Goal: Task Accomplishment & Management: Use online tool/utility

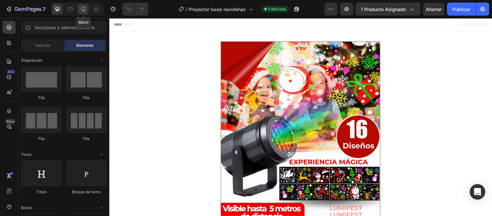
click at [82, 6] on icon at bounding box center [83, 9] width 6 height 6
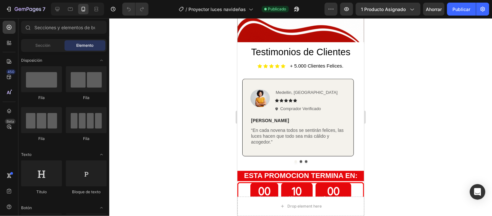
scroll to position [283, 0]
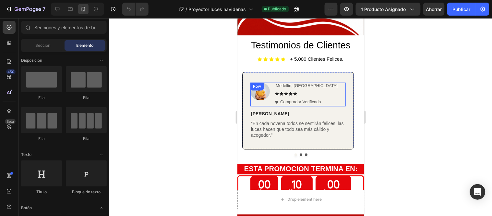
click at [340, 82] on div "Image Medellin, [GEOGRAPHIC_DATA] Text Block Icon Icon Icon Icon Icon Icon List…" at bounding box center [297, 93] width 95 height 23
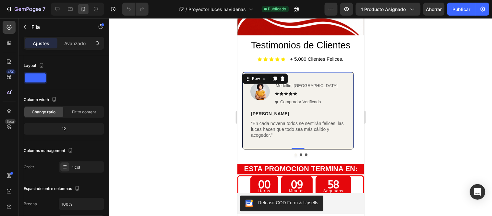
click at [350, 91] on div "Image Medellin, [GEOGRAPHIC_DATA] Text Block Icon Icon Icon Icon Icon Icon List…" at bounding box center [298, 111] width 112 height 78
click at [346, 72] on div "Image Medellin, [GEOGRAPHIC_DATA] Text Block Icon Icon Icon Icon Icon Icon List…" at bounding box center [298, 111] width 112 height 78
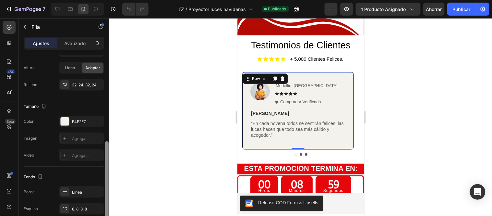
scroll to position [148, 0]
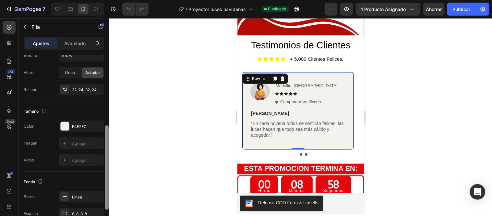
drag, startPoint x: 108, startPoint y: 73, endPoint x: 107, endPoint y: 143, distance: 70.4
click at [107, 143] on div at bounding box center [107, 167] width 4 height 84
click at [78, 130] on div "F4F2EC" at bounding box center [81, 126] width 45 height 12
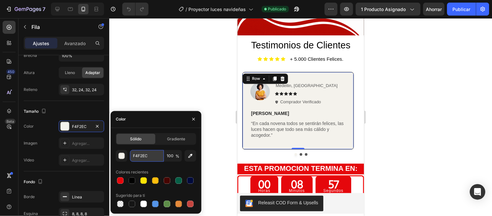
click at [149, 157] on input "F4F2EC" at bounding box center [147, 156] width 34 height 12
paste input "#e0edf7"
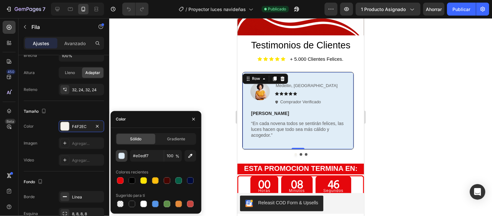
click at [120, 156] on div "button" at bounding box center [122, 156] width 6 height 6
type input "E0EDF7"
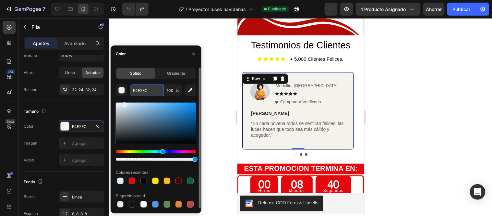
click at [150, 89] on input "F4F2EC" at bounding box center [147, 90] width 34 height 12
paste input "#e0edf7"
type input "#e0edf7"
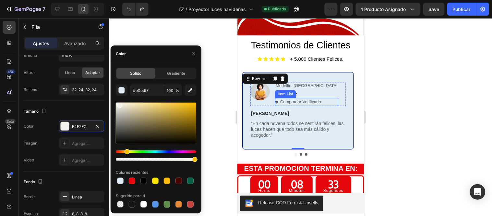
click at [290, 90] on div "Item List" at bounding box center [285, 94] width 21 height 8
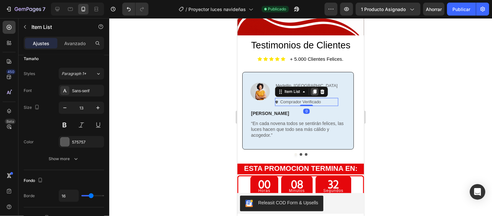
scroll to position [0, 0]
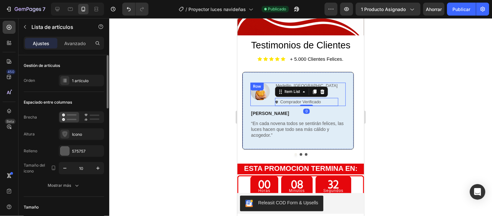
click at [332, 82] on div "Image Medellin, [GEOGRAPHIC_DATA] Text Block Icon Icon Icon Icon Icon Icon List…" at bounding box center [297, 93] width 95 height 23
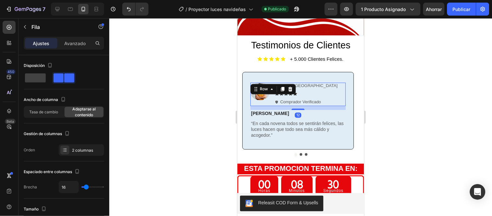
click at [295, 83] on div "Medellin, [GEOGRAPHIC_DATA] Text Block Icon Icon Icon Icon Icon Icon List Compr…" at bounding box center [306, 93] width 63 height 23
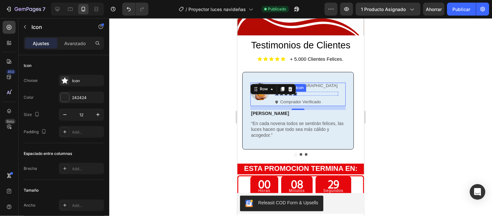
click at [295, 92] on icon at bounding box center [295, 94] width 4 height 4
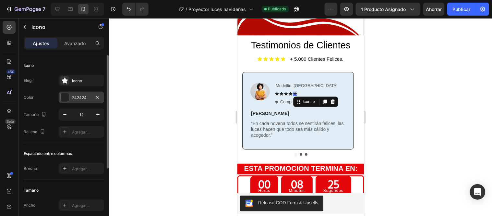
click at [83, 95] on font "242424" at bounding box center [79, 97] width 15 height 5
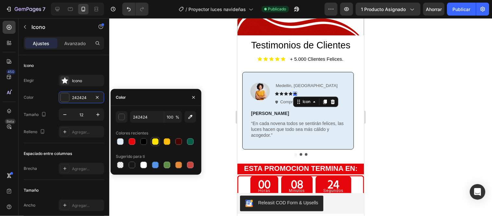
click at [156, 141] on div at bounding box center [155, 141] width 6 height 6
type input "FEE405"
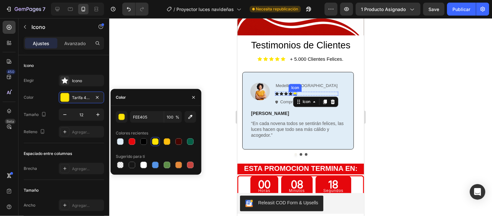
click at [291, 92] on icon at bounding box center [291, 94] width 4 height 4
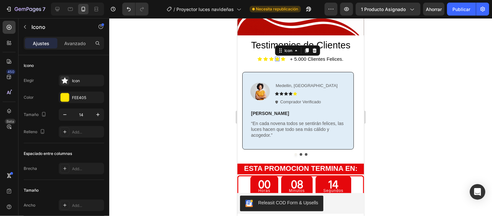
click at [276, 56] on icon at bounding box center [277, 58] width 5 height 5
drag, startPoint x: 107, startPoint y: 99, endPoint x: 111, endPoint y: 79, distance: 20.4
click at [111, 0] on div "7 Version history / Proyector luces navideñas Necesita republicación Avance 1 p…" at bounding box center [246, 0] width 492 height 0
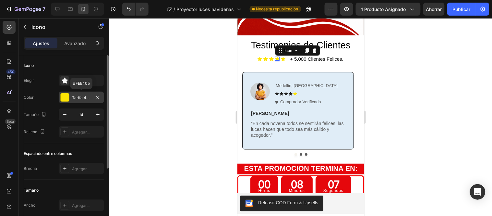
click at [82, 98] on font "Tarifa 405" at bounding box center [81, 97] width 19 height 5
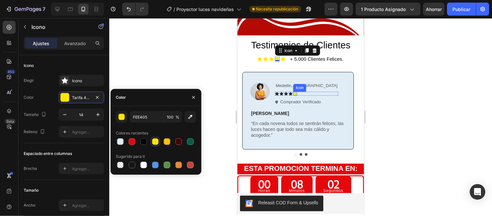
click at [295, 92] on icon at bounding box center [295, 94] width 4 height 4
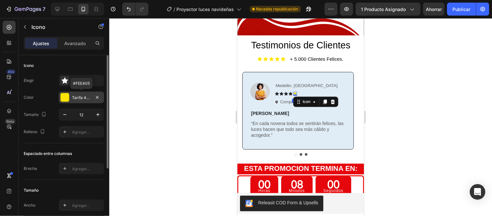
click at [86, 95] on font "Tarifa 405" at bounding box center [81, 97] width 19 height 5
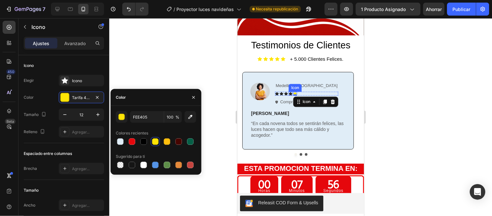
click at [289, 92] on icon at bounding box center [291, 94] width 4 height 4
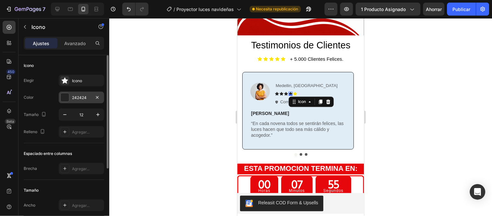
click at [85, 96] on font "242424" at bounding box center [79, 97] width 15 height 5
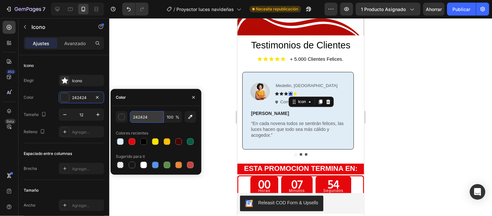
click at [140, 117] on input "242424" at bounding box center [147, 117] width 34 height 12
paste input "FEE405"
type input "FEE405"
click at [276, 92] on icon at bounding box center [277, 94] width 4 height 4
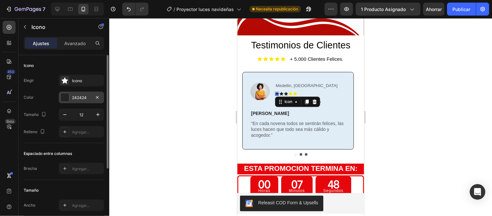
click at [76, 94] on div "242424" at bounding box center [81, 98] width 45 height 12
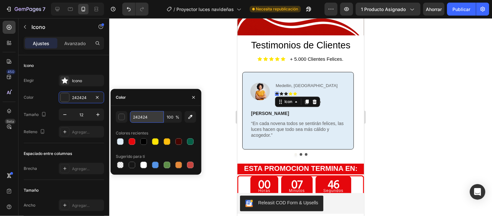
click at [148, 114] on input "242424" at bounding box center [147, 117] width 34 height 12
paste input "FEE405"
type input "FEE405"
click at [282, 92] on icon at bounding box center [281, 94] width 4 height 4
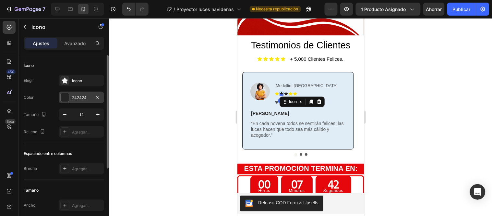
click at [75, 95] on font "242424" at bounding box center [79, 97] width 15 height 5
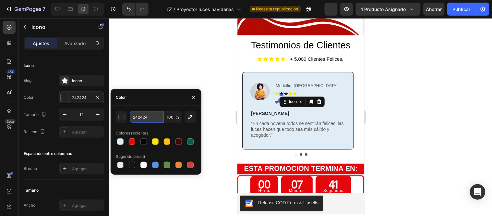
click at [145, 115] on input "242424" at bounding box center [147, 117] width 34 height 12
paste input "FEE405"
type input "FEE405"
click at [286, 92] on icon at bounding box center [286, 94] width 4 height 4
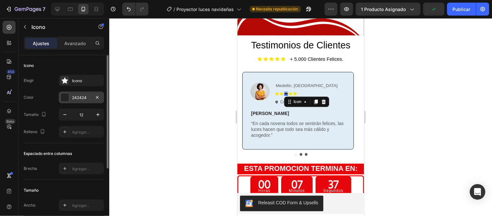
click at [83, 95] on font "242424" at bounding box center [79, 97] width 15 height 5
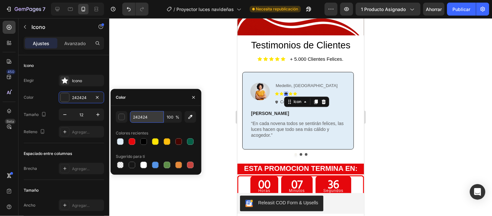
click at [145, 118] on input "242424" at bounding box center [147, 117] width 34 height 12
paste input "FEE405"
type input "FEE405"
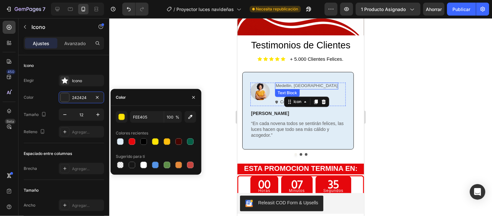
click at [321, 82] on div "Medellin, [GEOGRAPHIC_DATA]" at bounding box center [306, 85] width 63 height 7
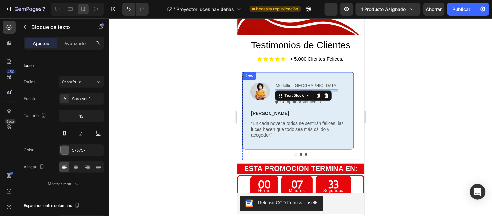
click at [343, 72] on div "Image Medellin, [GEOGRAPHIC_DATA] Text Block 7 Icon Icon Icon Icon Icon Icon Li…" at bounding box center [298, 111] width 112 height 78
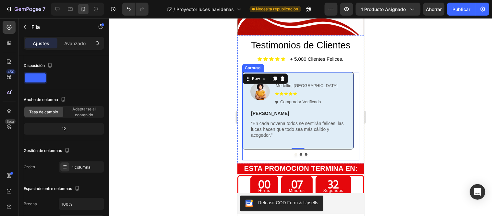
click at [300, 153] on button "Dot" at bounding box center [301, 154] width 3 height 3
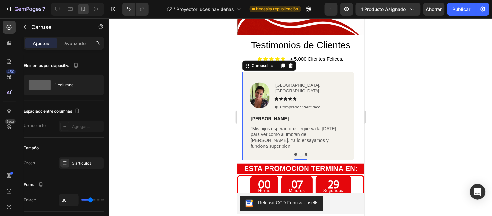
click at [294, 153] on button "Dot" at bounding box center [295, 154] width 3 height 3
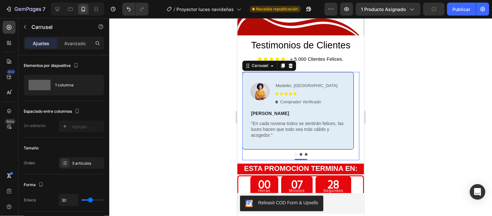
click at [300, 153] on button "Dot" at bounding box center [301, 154] width 3 height 3
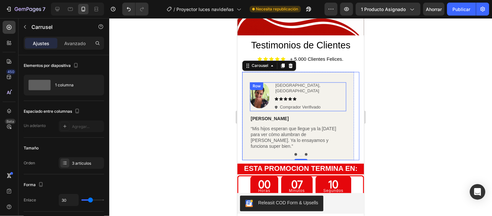
click at [341, 82] on div "Image [GEOGRAPHIC_DATA], [GEOGRAPHIC_DATA] Text Block Icon Icon Icon Icon Icon …" at bounding box center [298, 96] width 96 height 29
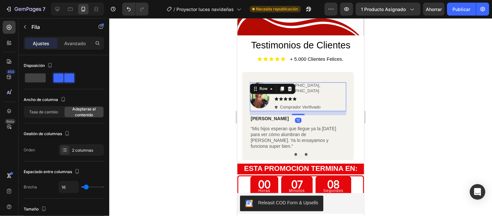
drag, startPoint x: 336, startPoint y: 76, endPoint x: 319, endPoint y: 81, distance: 18.0
click at [334, 82] on div "Image [GEOGRAPHIC_DATA], [GEOGRAPHIC_DATA] Text Block Icon Icon Icon Icon Icon …" at bounding box center [298, 96] width 96 height 29
click at [295, 97] on icon at bounding box center [295, 99] width 4 height 4
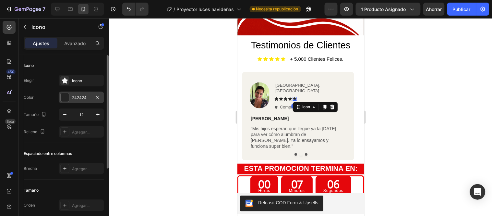
click at [80, 95] on div "242424" at bounding box center [81, 98] width 19 height 6
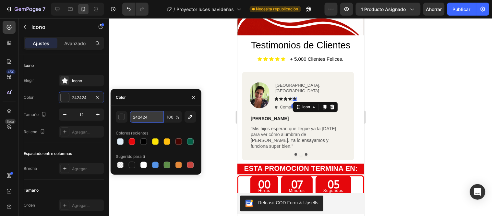
click at [150, 112] on input "242424" at bounding box center [147, 117] width 34 height 12
paste input "FEE405"
type input "FEE405"
click at [290, 97] on icon at bounding box center [290, 99] width 4 height 4
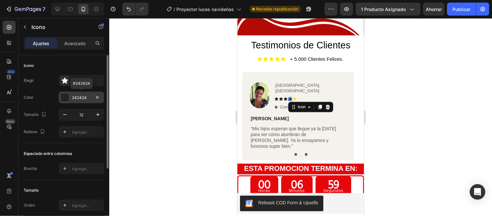
click at [83, 99] on font "242424" at bounding box center [79, 97] width 15 height 5
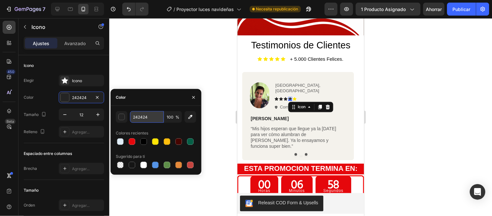
click at [145, 116] on input "242424" at bounding box center [147, 117] width 34 height 12
paste input "FEE405"
type input "FEE405"
click at [286, 97] on icon at bounding box center [286, 99] width 4 height 4
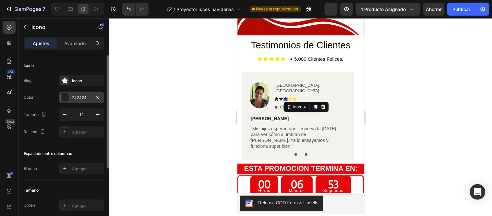
click at [77, 95] on font "242424" at bounding box center [79, 97] width 15 height 5
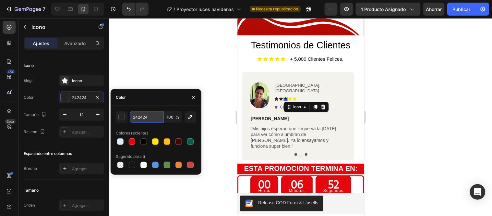
click at [141, 119] on input "242424" at bounding box center [147, 117] width 34 height 12
paste input "FEE405"
type input "FEE405"
click at [280, 97] on icon at bounding box center [281, 99] width 4 height 4
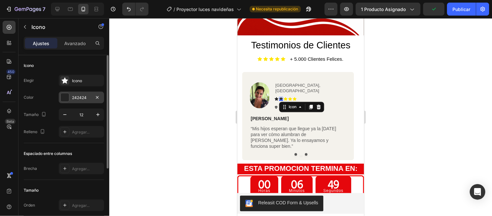
click at [86, 96] on font "242424" at bounding box center [79, 97] width 15 height 5
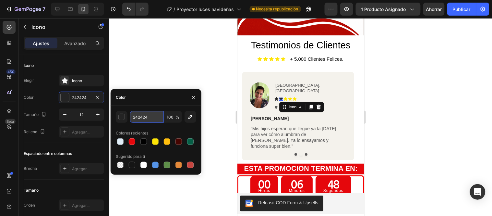
click at [147, 115] on input "242424" at bounding box center [147, 117] width 34 height 12
paste input "FEE405"
type input "FEE405"
click at [276, 97] on icon at bounding box center [277, 99] width 4 height 4
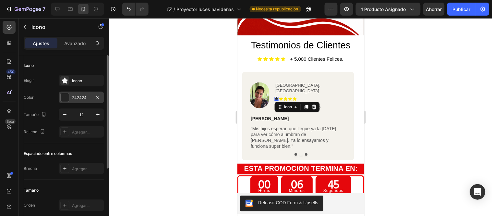
click at [77, 99] on font "242424" at bounding box center [79, 97] width 15 height 5
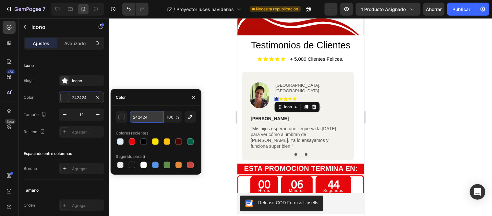
click at [155, 118] on input "242424" at bounding box center [147, 117] width 34 height 12
paste input "FEE405"
type input "FEE405"
click at [330, 82] on div "Image [GEOGRAPHIC_DATA], [GEOGRAPHIC_DATA] Text Block Icon 0 Icon Icon Icon Ico…" at bounding box center [298, 96] width 96 height 29
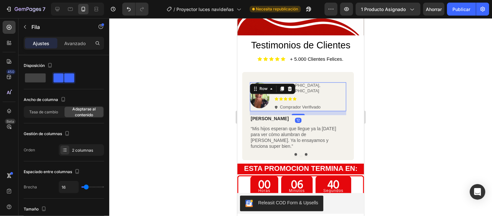
click at [423, 127] on div at bounding box center [300, 117] width 383 height 198
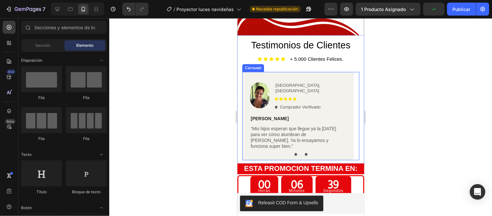
click at [294, 153] on button "Dot" at bounding box center [295, 154] width 3 height 3
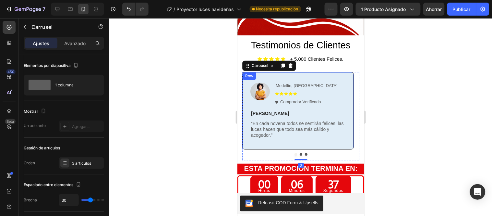
click at [349, 72] on div "Image Medellin, [GEOGRAPHIC_DATA] Text Block Icon Icon Icon Icon Icon Icon List…" at bounding box center [298, 111] width 112 height 78
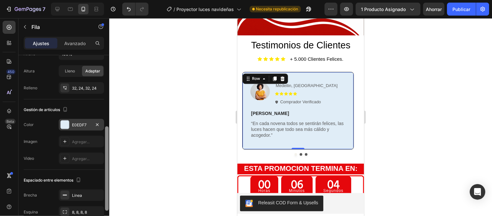
drag, startPoint x: 106, startPoint y: 64, endPoint x: 88, endPoint y: 128, distance: 66.3
click at [105, 134] on div at bounding box center [107, 168] width 4 height 84
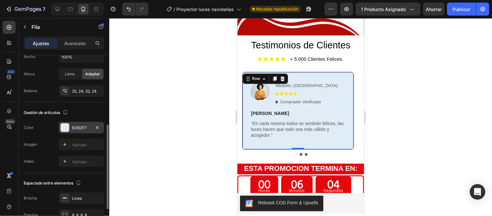
click at [84, 127] on font "E0EDF7" at bounding box center [79, 127] width 15 height 5
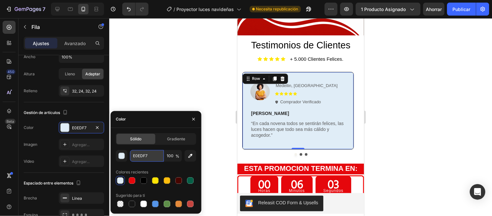
click at [143, 153] on input "E0EDF7" at bounding box center [147, 156] width 34 height 12
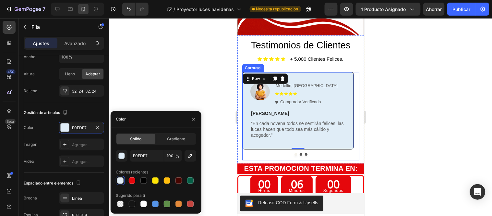
click at [300, 153] on button "Dot" at bounding box center [301, 154] width 3 height 3
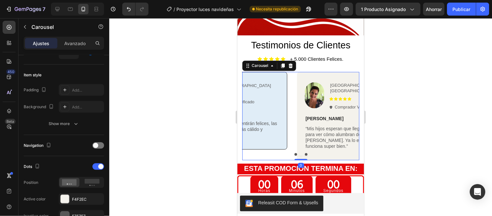
scroll to position [0, 0]
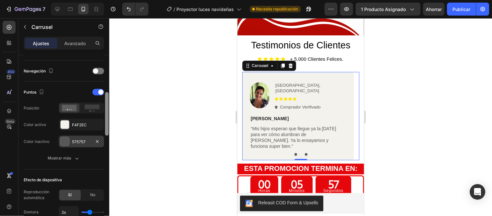
drag, startPoint x: 111, startPoint y: 78, endPoint x: 103, endPoint y: 130, distance: 52.3
click at [114, 0] on div "7 Version history / Proyector luces navideñas Necesita republicación Avance 1 p…" at bounding box center [246, 0] width 492 height 0
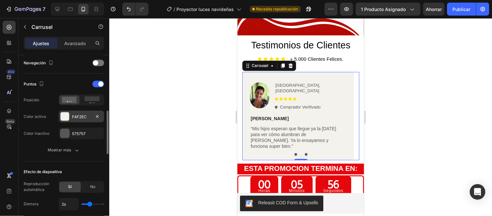
click at [75, 118] on font "F4F2EC" at bounding box center [79, 116] width 15 height 5
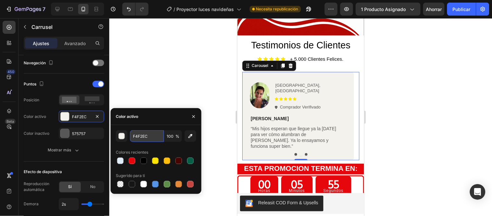
click at [147, 134] on input "F4F2EC" at bounding box center [147, 136] width 34 height 12
paste input "E0EDF7"
type input "E0EDF7"
click at [120, 162] on div at bounding box center [120, 160] width 6 height 6
click at [340, 98] on div "Image [GEOGRAPHIC_DATA], [GEOGRAPHIC_DATA] Text Block Icon Icon Icon Icon Icon …" at bounding box center [298, 116] width 96 height 68
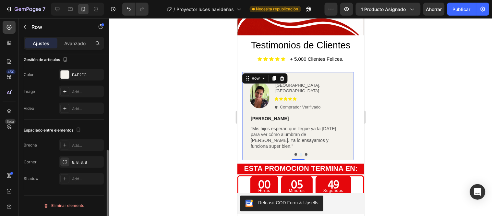
scroll to position [0, 0]
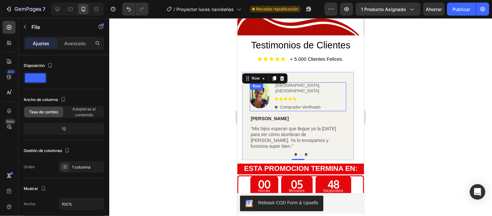
click at [331, 90] on div "Image [GEOGRAPHIC_DATA], [GEOGRAPHIC_DATA] Text Block Icon Icon Icon Icon Icon …" at bounding box center [298, 96] width 96 height 29
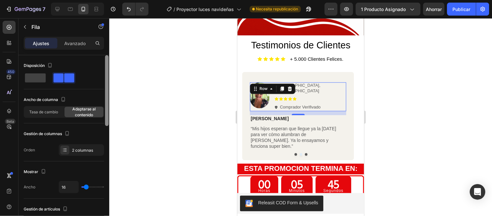
drag, startPoint x: 107, startPoint y: 95, endPoint x: 97, endPoint y: 72, distance: 26.0
click at [110, 0] on div "7 Version history / Proyector luces navideñas Necesita republicación Avance 1 p…" at bounding box center [246, 0] width 492 height 0
click at [76, 43] on font "Avanzado" at bounding box center [74, 44] width 21 height 6
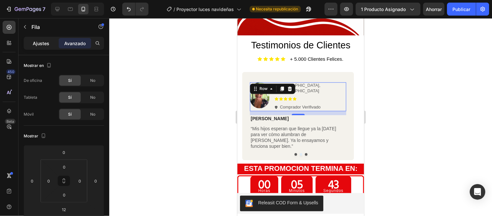
click at [34, 41] on font "Ajustes" at bounding box center [41, 44] width 17 height 6
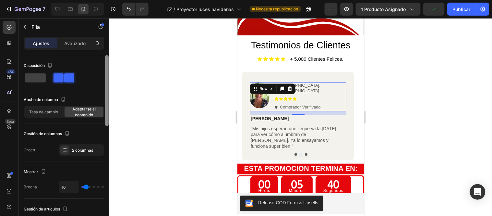
drag, startPoint x: 108, startPoint y: 68, endPoint x: 134, endPoint y: 38, distance: 39.8
click at [134, 0] on div "7 Version history / Proyector luces navideñas Necesita republicación Avance 1 p…" at bounding box center [246, 0] width 492 height 0
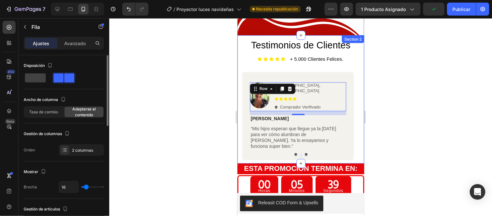
click at [393, 115] on div at bounding box center [300, 117] width 383 height 198
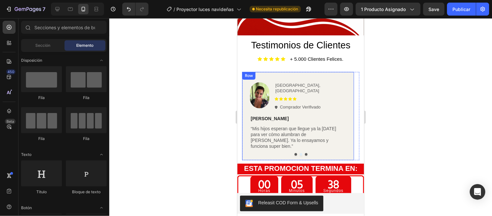
click at [341, 72] on div "Image [GEOGRAPHIC_DATA], [GEOGRAPHIC_DATA] Text Block Icon Icon Icon Icon Icon …" at bounding box center [298, 116] width 112 height 88
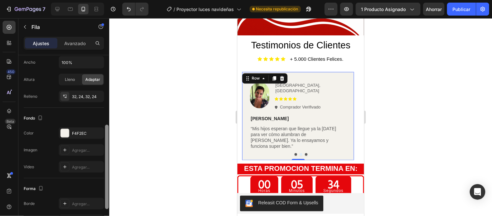
scroll to position [143, 0]
drag, startPoint x: 107, startPoint y: 62, endPoint x: 116, endPoint y: 130, distance: 68.3
click at [116, 0] on div "7 Version history / Proyector luces navideñas Necesita republicación Avance 1 p…" at bounding box center [246, 0] width 492 height 0
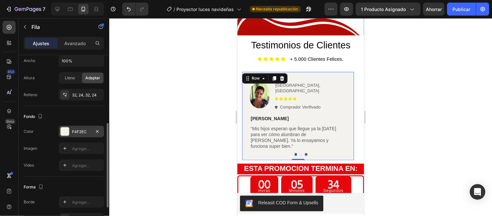
click at [76, 134] on div "F4F2EC" at bounding box center [81, 132] width 19 height 6
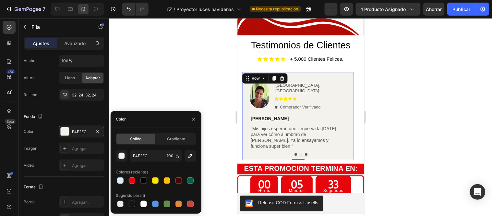
click at [130, 142] on div "Sólido" at bounding box center [136, 139] width 39 height 10
click at [144, 153] on input "F4F2EC" at bounding box center [147, 156] width 34 height 12
paste input "E0EDF7"
type input "E0EDF7"
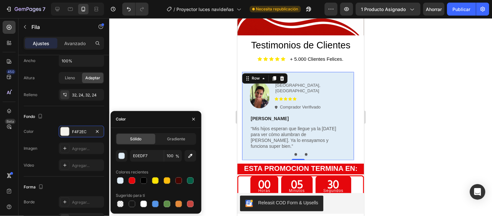
click at [184, 77] on div at bounding box center [300, 117] width 383 height 198
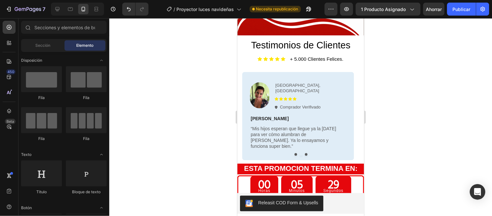
click at [184, 77] on div at bounding box center [300, 117] width 383 height 198
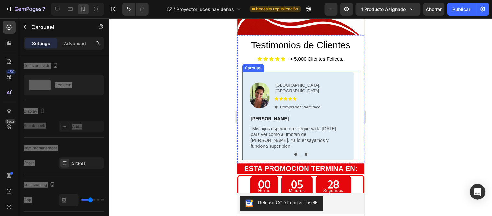
click at [305, 153] on button "Dot" at bounding box center [306, 154] width 3 height 3
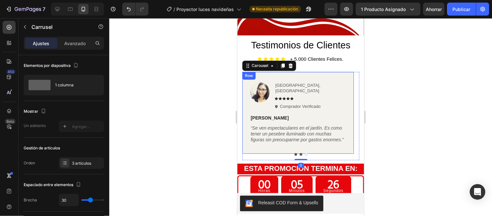
click at [349, 72] on div "Image Cali, [GEOGRAPHIC_DATA] Text Block Icon Icon Icon Icon Icon Icon List Com…" at bounding box center [298, 113] width 112 height 82
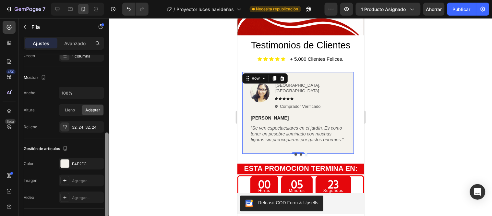
scroll to position [129, 0]
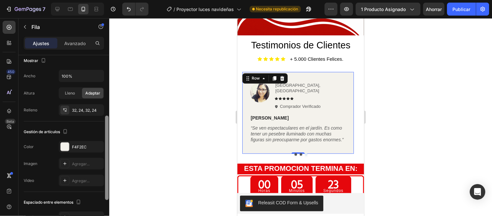
drag, startPoint x: 108, startPoint y: 66, endPoint x: 90, endPoint y: 133, distance: 69.9
click at [106, 127] on div at bounding box center [107, 158] width 4 height 84
click at [76, 148] on font "F4F2EC" at bounding box center [79, 146] width 15 height 5
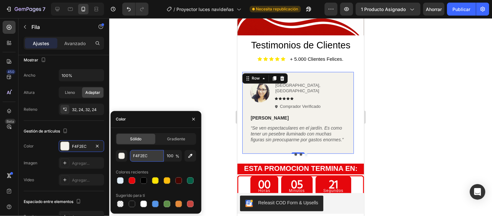
click at [145, 154] on input "F4F2EC" at bounding box center [147, 156] width 34 height 12
paste input "E0EDF7"
type input "E0EDF7"
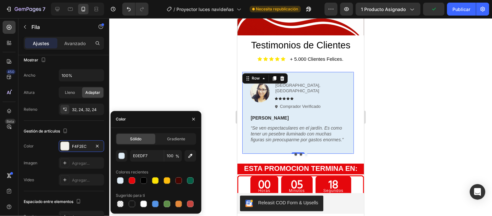
click at [398, 118] on div at bounding box center [300, 117] width 383 height 198
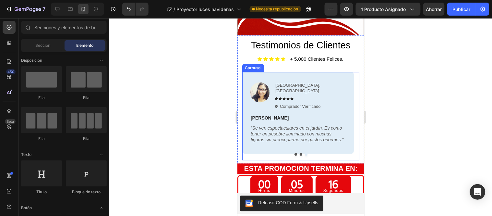
click at [300, 153] on button "Dot" at bounding box center [301, 154] width 3 height 3
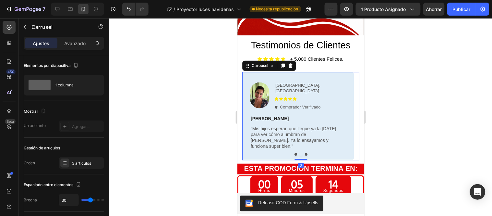
click at [294, 153] on button "Dot" at bounding box center [295, 154] width 3 height 3
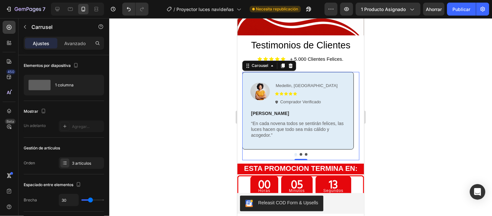
click at [300, 153] on button "Dot" at bounding box center [301, 154] width 3 height 3
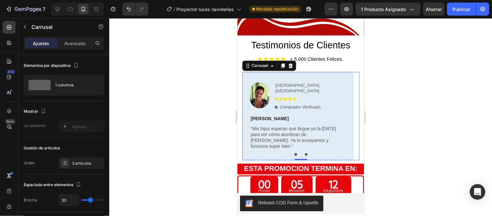
click at [305, 153] on button "Dot" at bounding box center [306, 154] width 3 height 3
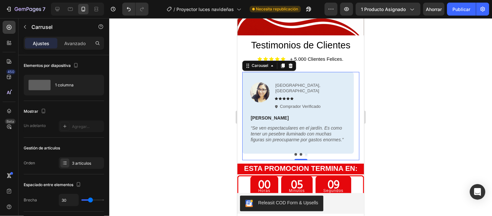
click at [294, 153] on button "Dot" at bounding box center [295, 154] width 3 height 3
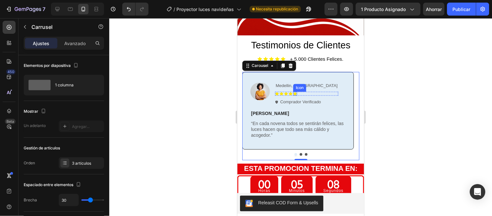
click at [295, 92] on icon at bounding box center [295, 94] width 4 height 4
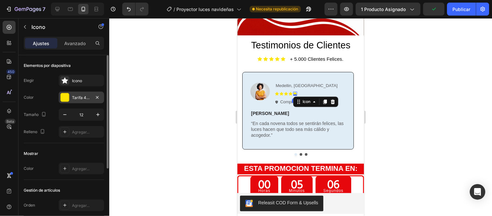
click at [78, 99] on font "Tarifa 405" at bounding box center [81, 97] width 19 height 5
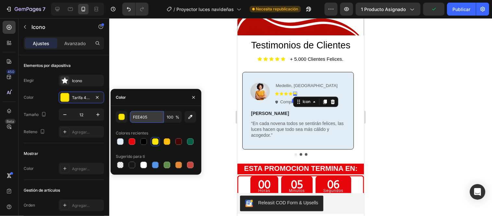
click at [140, 116] on input "FEE405" at bounding box center [147, 117] width 34 height 12
click at [344, 94] on div "Image Medellin, [GEOGRAPHIC_DATA] Text Block Icon Icon Icon Icon Icon 0 Icon Li…" at bounding box center [297, 110] width 95 height 56
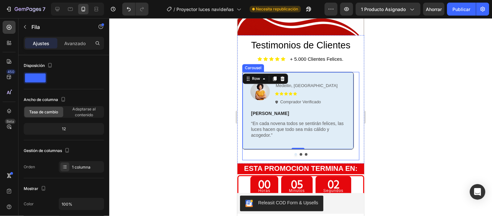
click at [307, 153] on div at bounding box center [300, 154] width 117 height 3
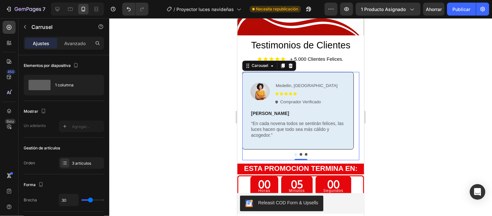
click at [305, 153] on button "Dot" at bounding box center [306, 154] width 3 height 3
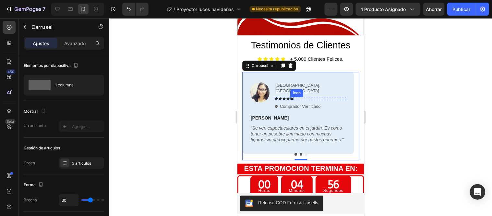
click at [292, 97] on icon at bounding box center [291, 98] width 3 height 3
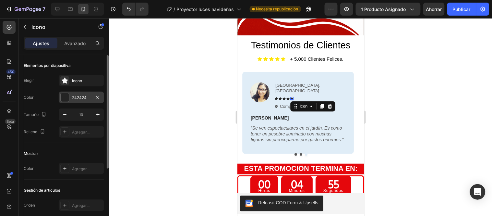
click at [84, 97] on font "242424" at bounding box center [79, 97] width 15 height 5
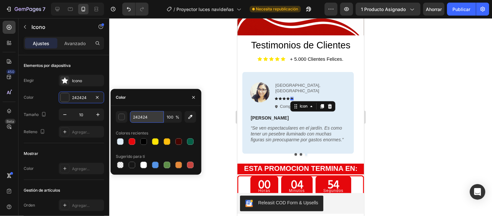
click at [148, 116] on input "242424" at bounding box center [147, 117] width 34 height 12
paste input "FEE405"
type input "FEE405"
click at [276, 97] on icon at bounding box center [276, 98] width 3 height 3
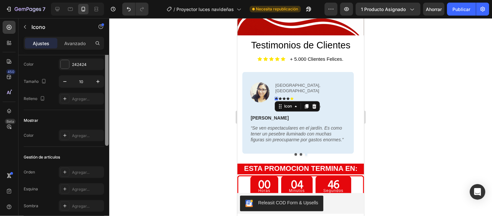
scroll to position [6, 0]
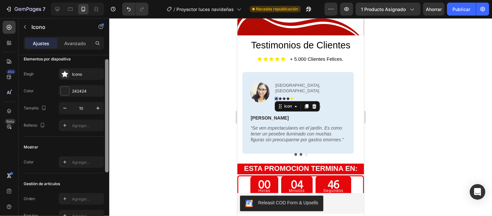
drag, startPoint x: 108, startPoint y: 131, endPoint x: 111, endPoint y: 70, distance: 61.8
click at [111, 0] on div "7 Version history / Proyector luces navideñas Necesita republicación Avance 1 p…" at bounding box center [246, 0] width 492 height 0
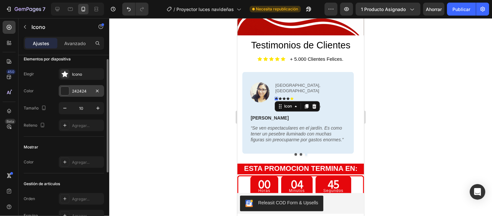
click at [80, 87] on div "242424" at bounding box center [81, 91] width 45 height 12
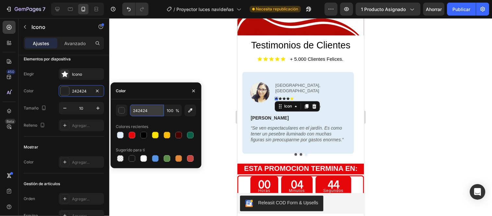
click at [142, 114] on input "242424" at bounding box center [147, 111] width 34 height 12
paste input "FEE405"
type input "FEE405"
click at [280, 97] on icon at bounding box center [279, 98] width 3 height 3
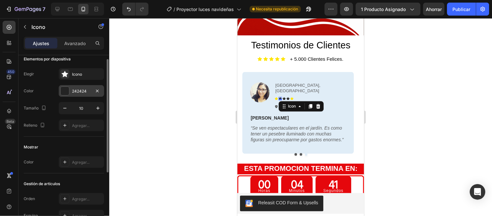
click at [76, 89] on font "242424" at bounding box center [79, 91] width 15 height 5
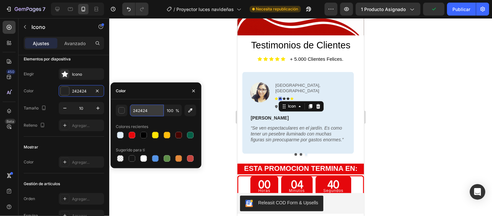
click at [151, 110] on input "242424" at bounding box center [147, 111] width 34 height 12
paste input "FEE405"
type input "FEE405"
click at [284, 97] on icon at bounding box center [283, 98] width 3 height 3
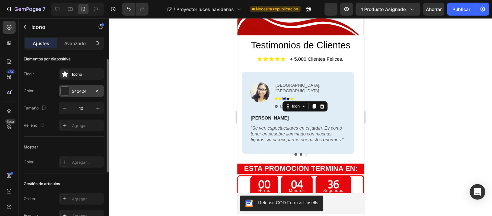
click at [83, 93] on div "242424" at bounding box center [81, 91] width 19 height 6
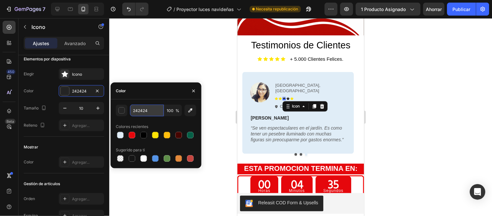
click at [151, 111] on input "242424" at bounding box center [147, 111] width 34 height 12
paste input "FEE405"
type input "FEE405"
click at [288, 97] on icon at bounding box center [287, 98] width 3 height 3
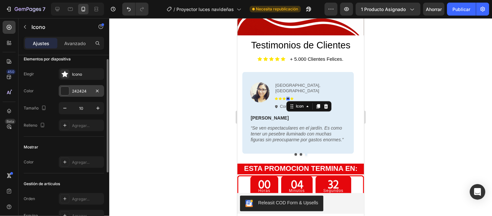
click at [72, 89] on font "242424" at bounding box center [79, 91] width 15 height 5
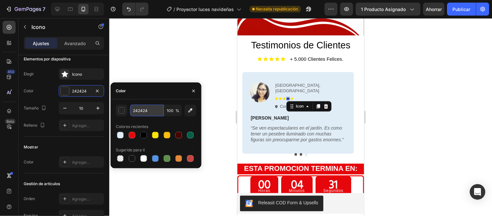
click at [149, 105] on input "242424" at bounding box center [147, 111] width 34 height 12
paste input "FEE405"
type input "FEE405"
click at [403, 95] on div at bounding box center [300, 117] width 383 height 198
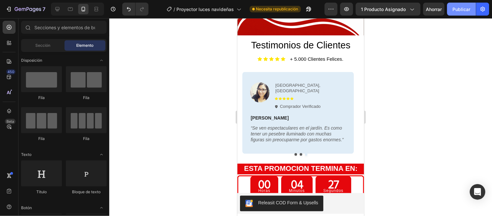
click at [467, 10] on font "Publicar" at bounding box center [462, 9] width 18 height 6
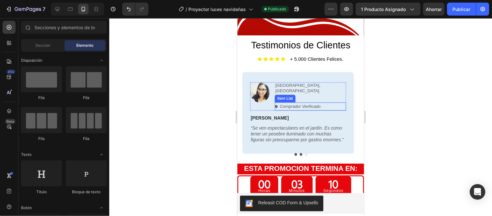
click at [276, 105] on icon at bounding box center [276, 106] width 3 height 3
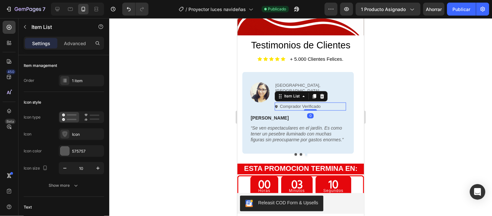
click at [276, 105] on icon at bounding box center [276, 106] width 3 height 3
click at [278, 102] on div "Comprador Verificado" at bounding box center [298, 106] width 47 height 8
click at [276, 105] on icon at bounding box center [276, 106] width 3 height 3
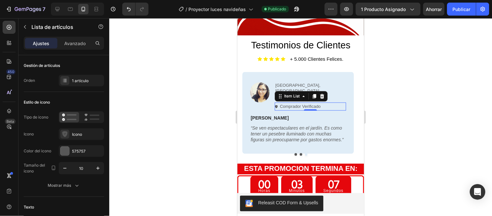
click at [276, 105] on icon at bounding box center [276, 106] width 3 height 3
click at [281, 103] on p "Comprador Verificado" at bounding box center [300, 106] width 41 height 6
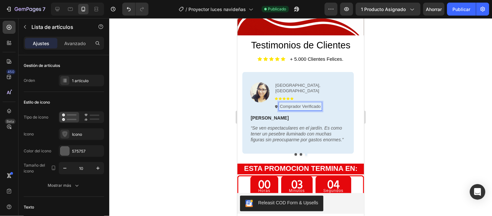
click at [276, 102] on div "Comprador Verificado" at bounding box center [298, 106] width 47 height 8
click at [276, 105] on icon at bounding box center [276, 106] width 3 height 3
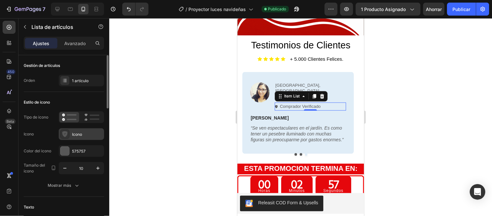
click at [84, 137] on div "Icono" at bounding box center [87, 134] width 31 height 6
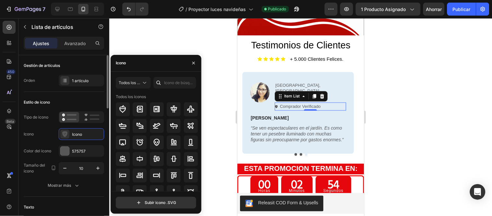
click at [90, 100] on div "Estilo de icono" at bounding box center [64, 102] width 80 height 10
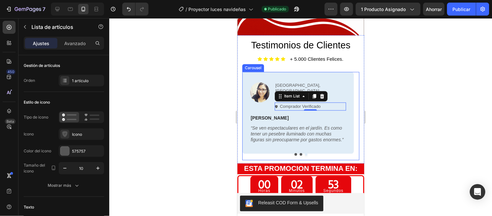
click at [294, 153] on button "Dot" at bounding box center [295, 154] width 3 height 3
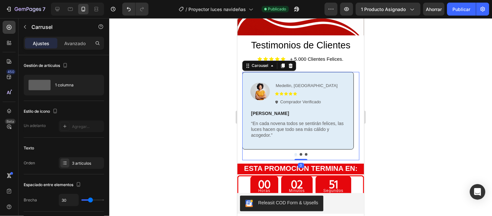
click at [294, 153] on button "Dot" at bounding box center [295, 154] width 3 height 3
click at [300, 153] on button "Dot" at bounding box center [301, 154] width 3 height 3
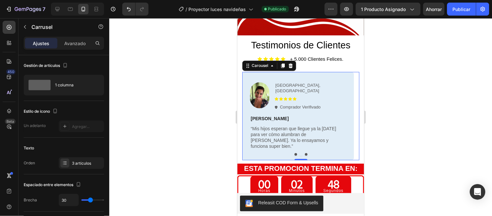
click at [305, 153] on button "Dot" at bounding box center [306, 154] width 3 height 3
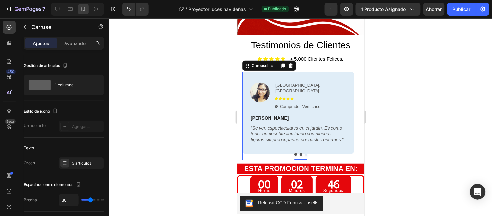
click at [300, 153] on button "Dot" at bounding box center [301, 154] width 3 height 3
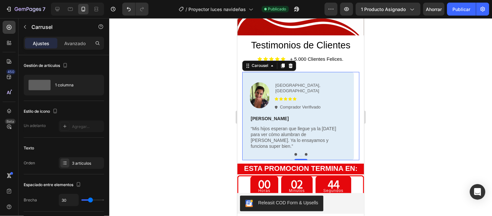
click at [294, 153] on button "Dot" at bounding box center [295, 154] width 3 height 3
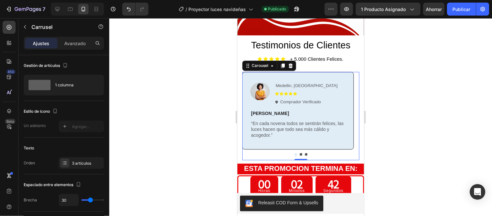
click at [300, 153] on button "Dot" at bounding box center [301, 154] width 3 height 3
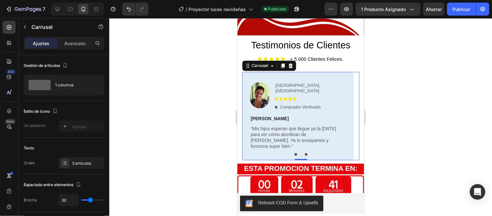
click at [305, 153] on button "Dot" at bounding box center [306, 154] width 3 height 3
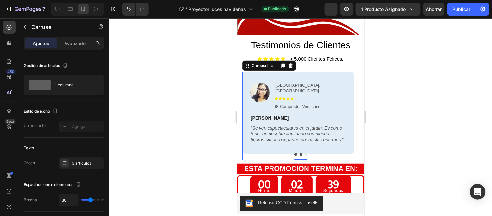
click at [300, 153] on button "Dot" at bounding box center [301, 154] width 3 height 3
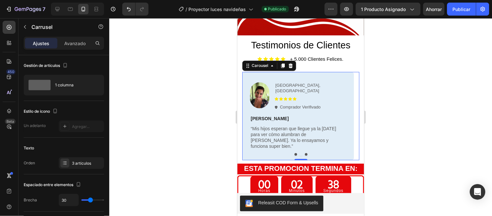
click at [294, 153] on button "Dot" at bounding box center [295, 154] width 3 height 3
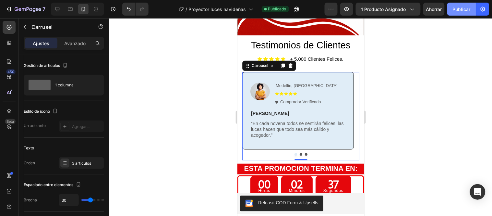
click at [464, 7] on font "Publicar" at bounding box center [462, 9] width 18 height 6
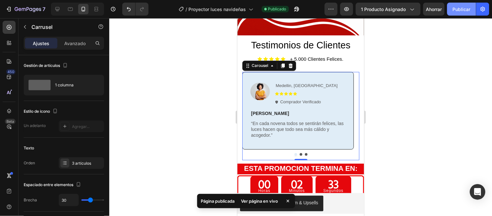
click at [467, 7] on font "Publicar" at bounding box center [462, 9] width 18 height 6
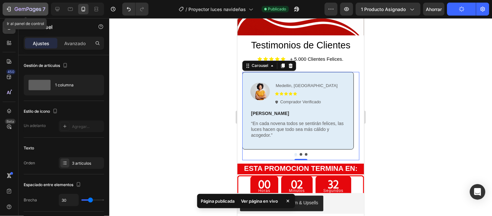
click at [40, 8] on icon "button" at bounding box center [28, 10] width 27 height 6
